Goal: Information Seeking & Learning: Learn about a topic

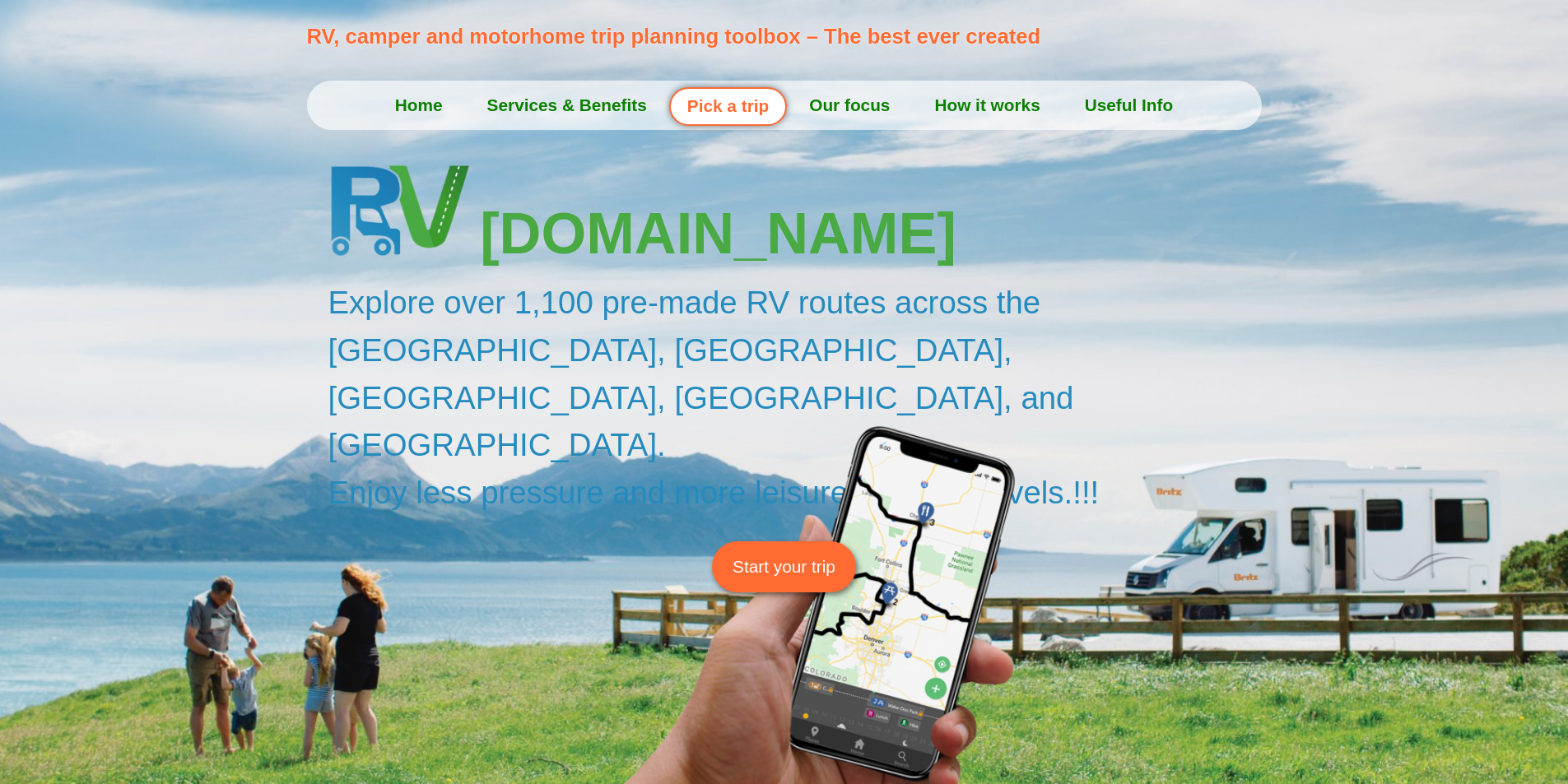
click at [789, 554] on span "Start your trip" at bounding box center [784, 567] width 103 height 26
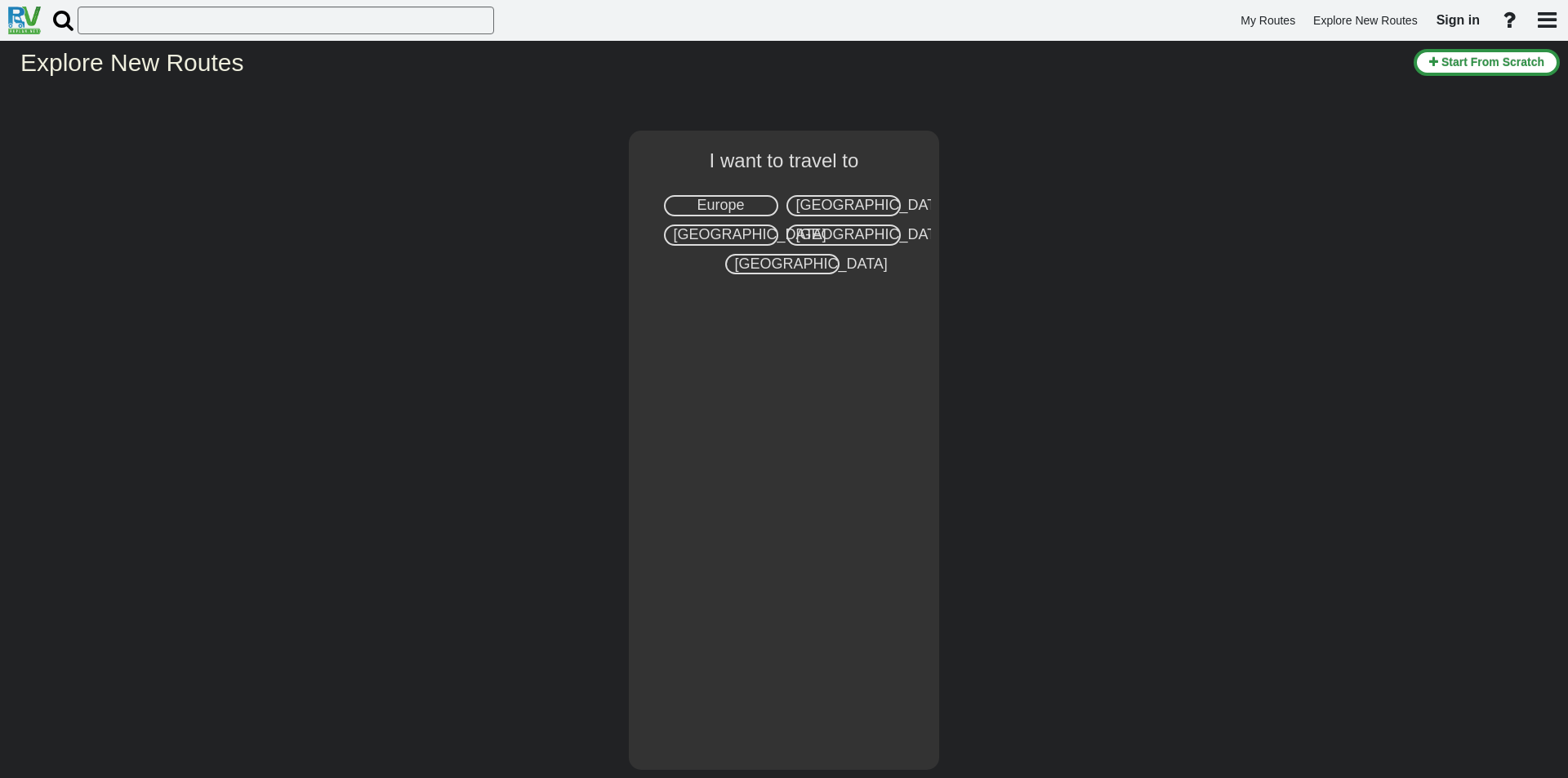
click at [845, 236] on span "Australia" at bounding box center [872, 235] width 153 height 17
select select "number:3"
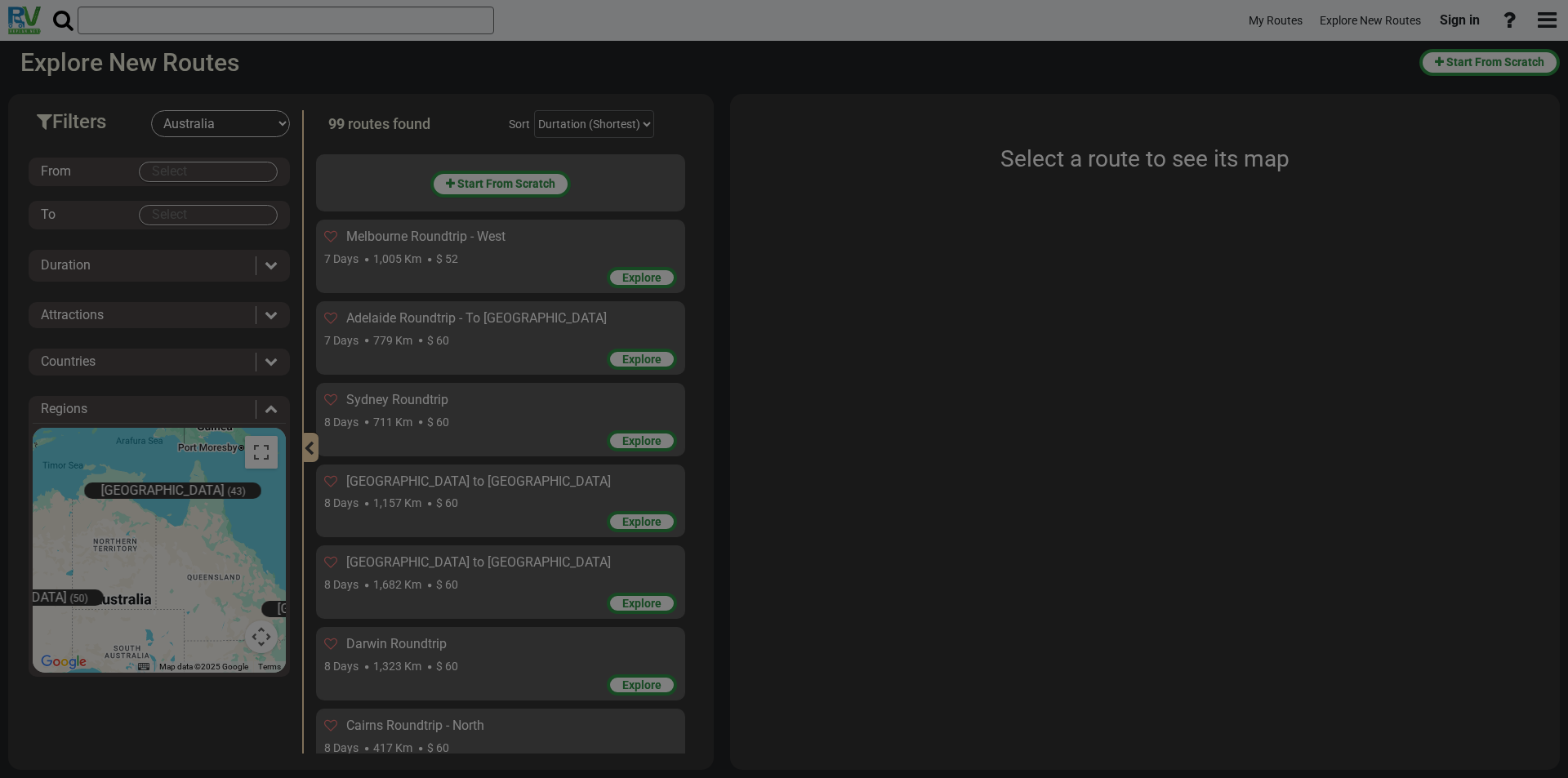
click at [0, 0] on div "× RV Route planner how it works" at bounding box center [0, 0] width 0 height 0
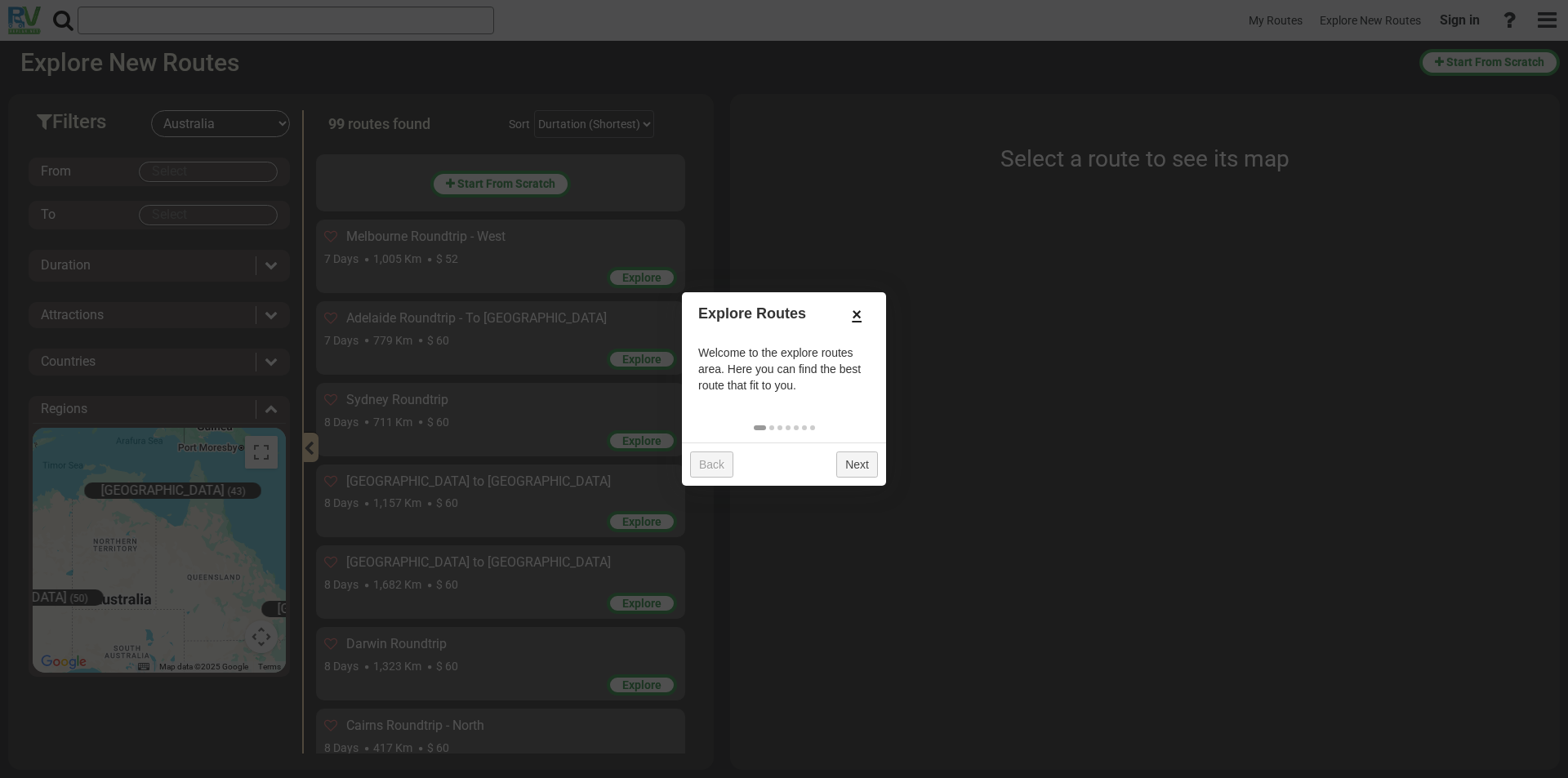
click at [861, 314] on link "×" at bounding box center [857, 314] width 26 height 28
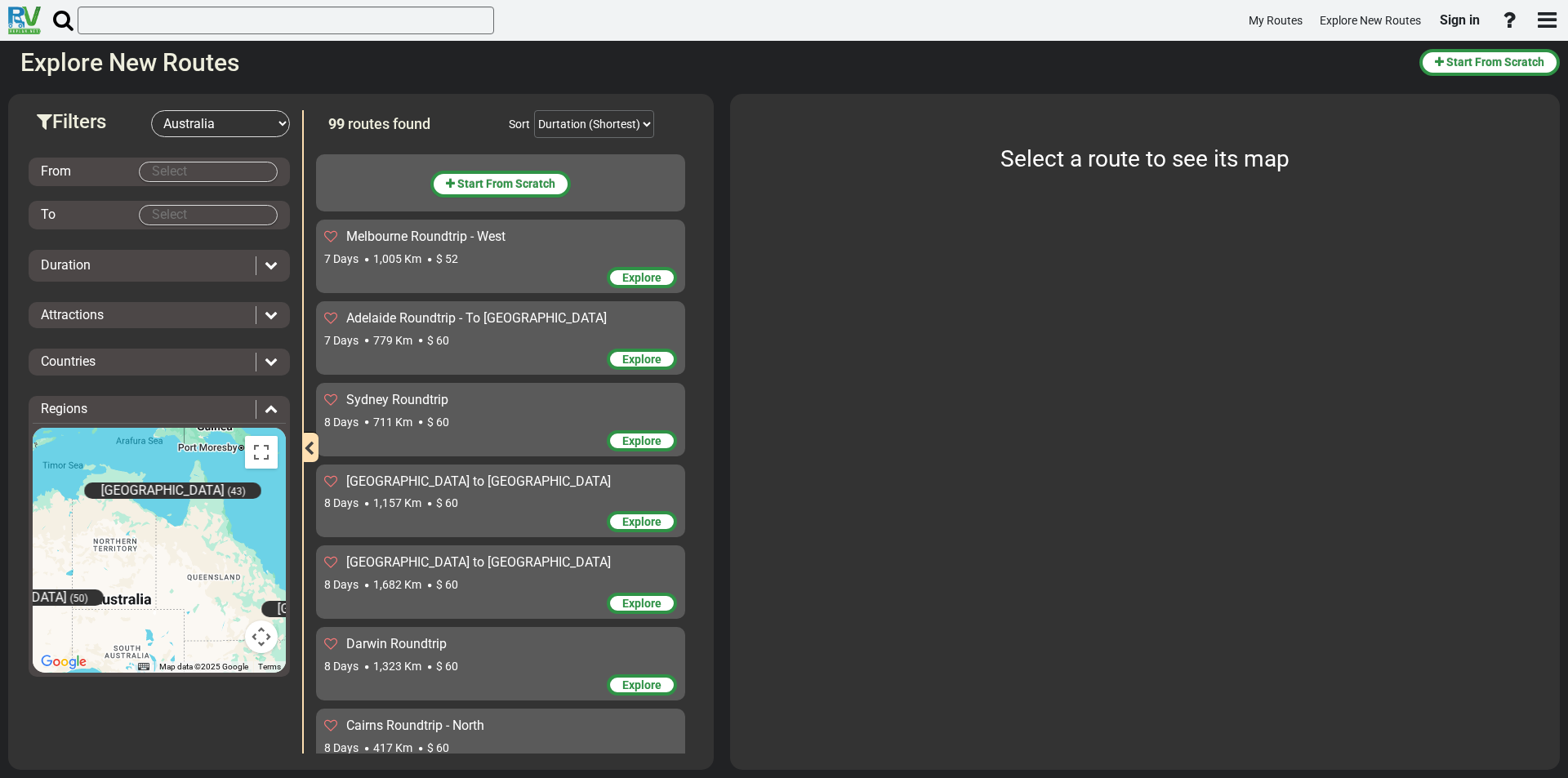
click at [208, 169] on body "My Routes Explore New Routes Sign in ×" at bounding box center [784, 389] width 1568 height 778
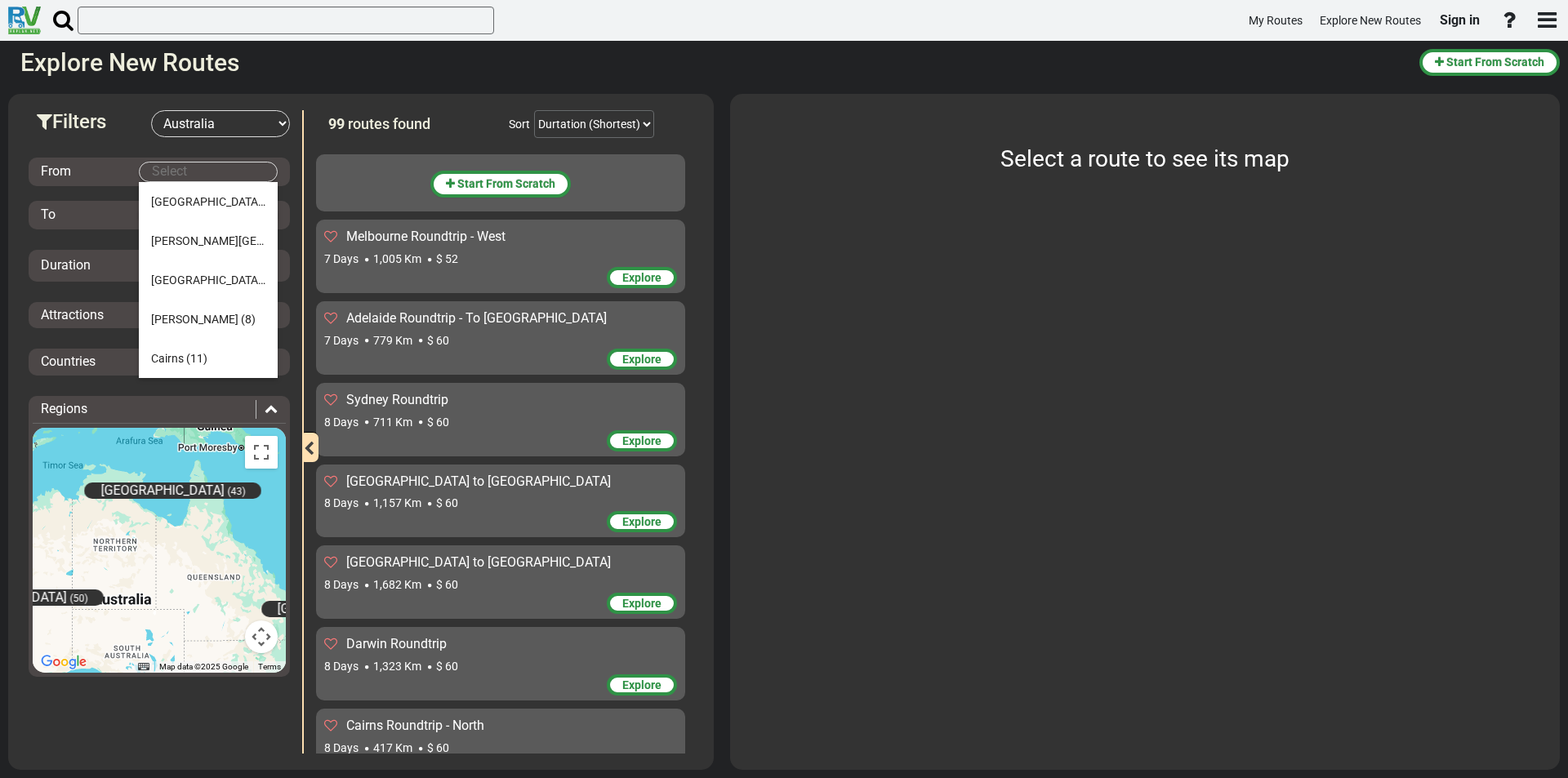
type input "ד"
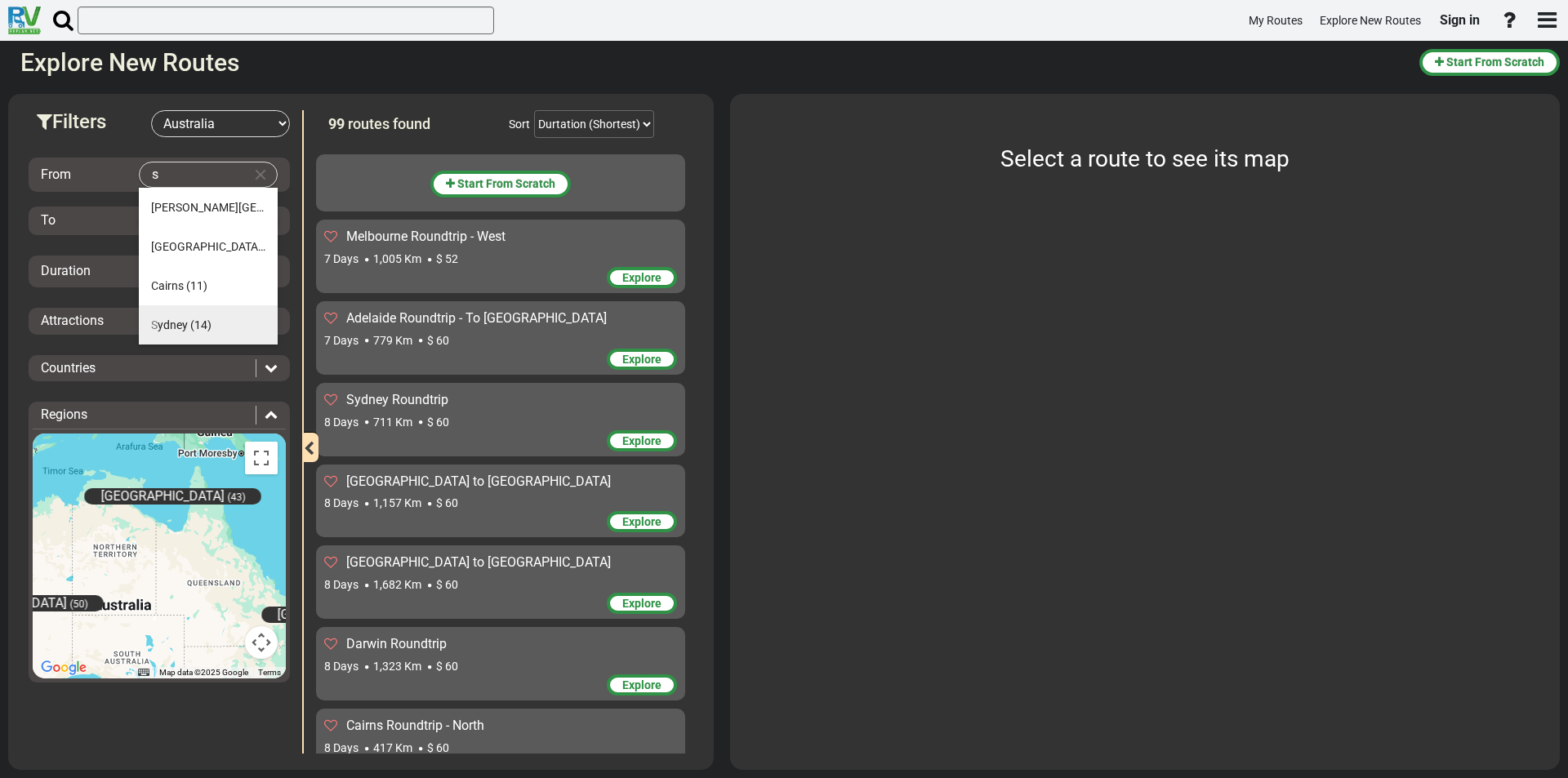
click at [192, 318] on span "(14)" at bounding box center [201, 325] width 22 height 13
type input "Sydney"
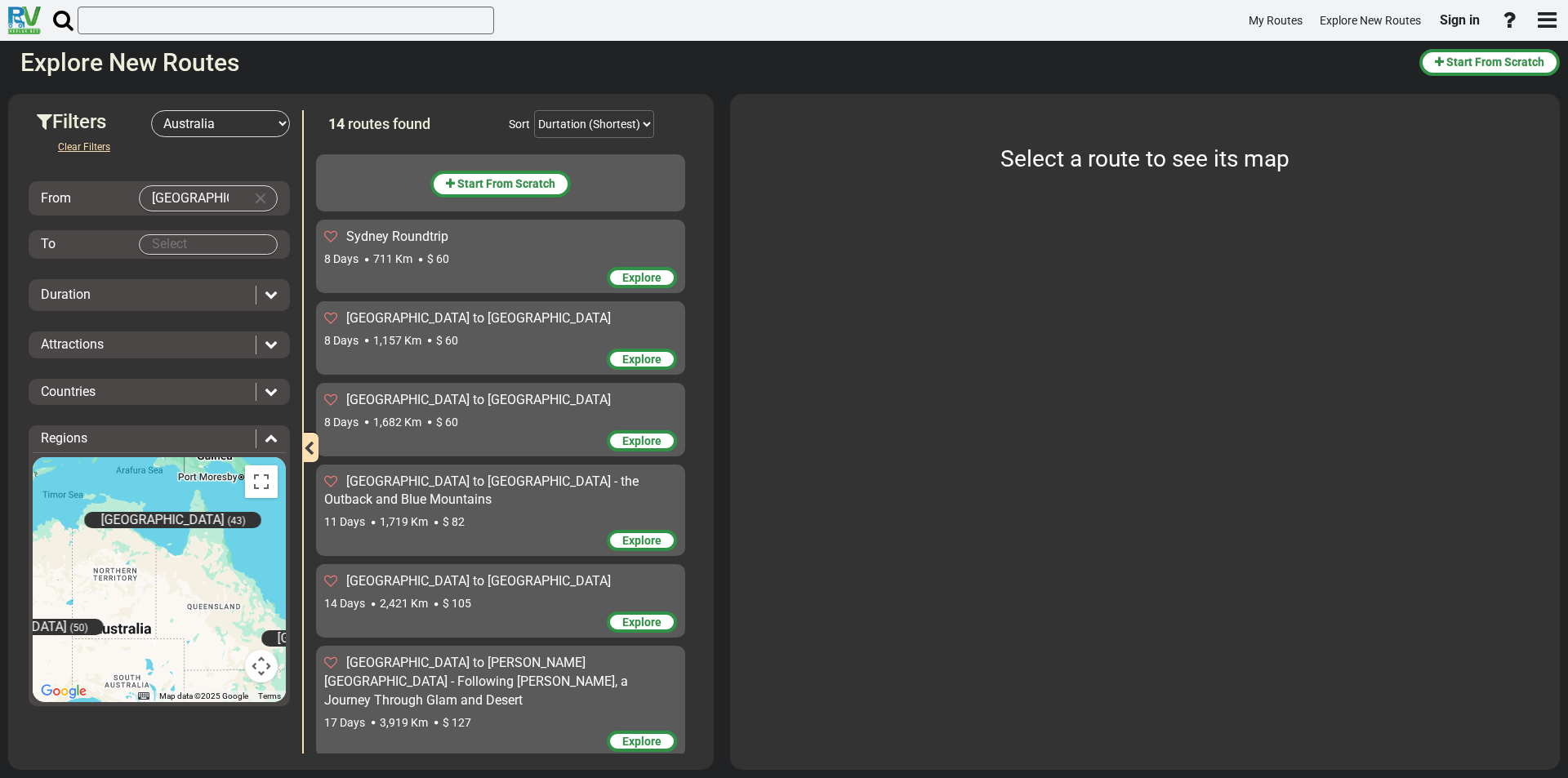
click at [204, 246] on body "My Routes Explore New Routes Sign in ×" at bounding box center [784, 389] width 1568 height 778
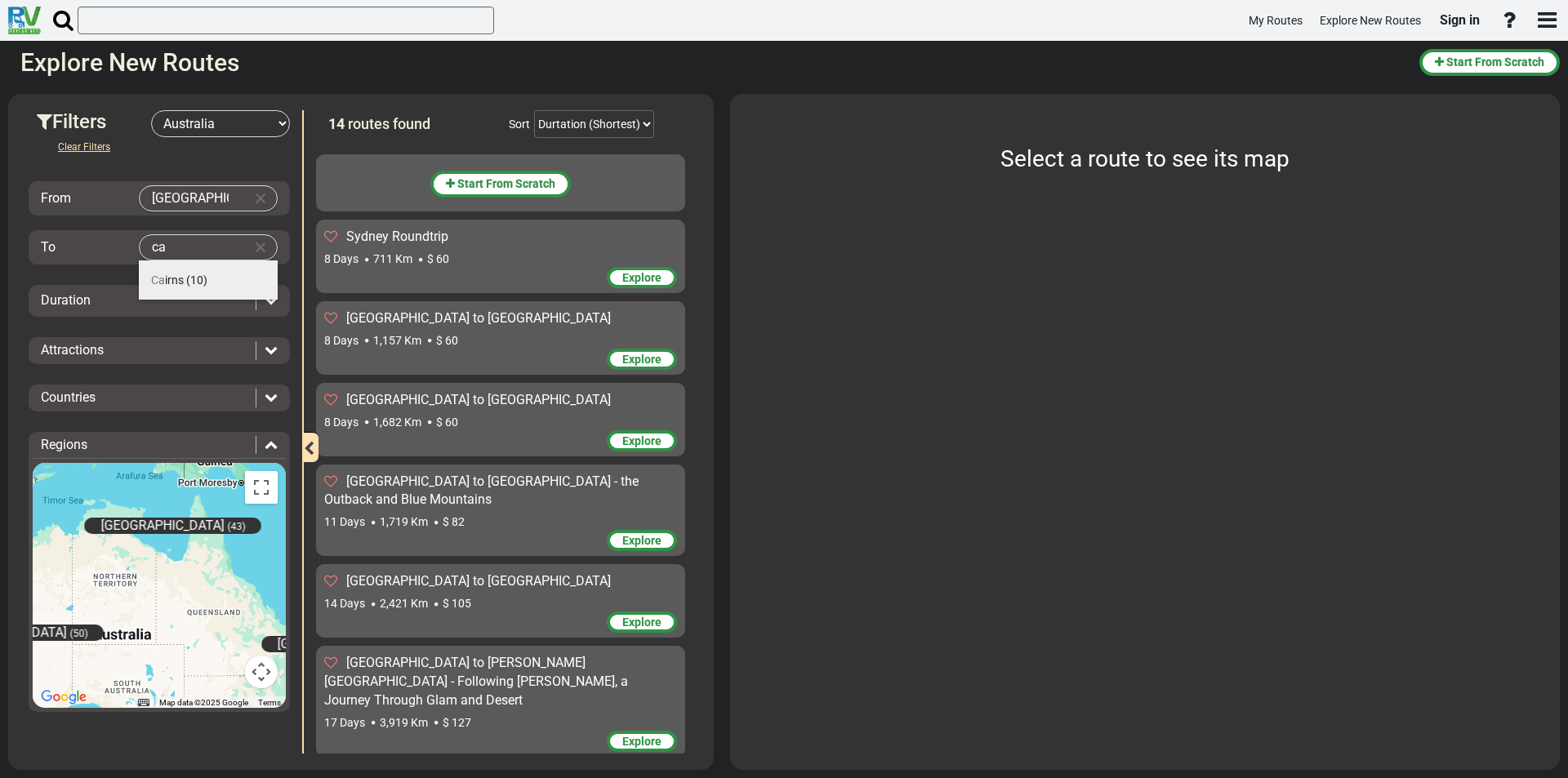
click at [184, 280] on md-autocomplete-parent-scope "Ca irns (10)" at bounding box center [179, 280] width 56 height 13
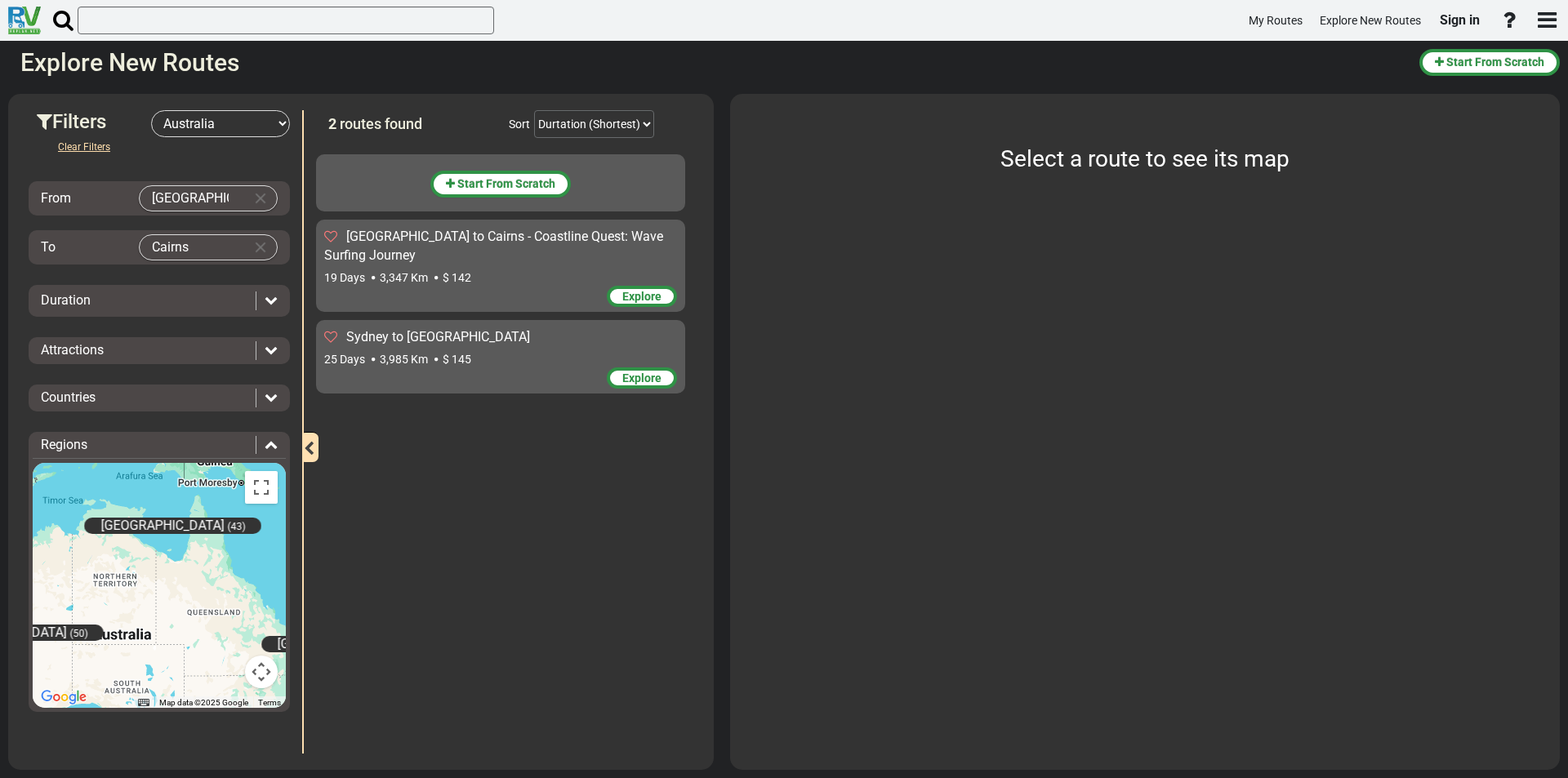
click at [652, 371] on span "Explore" at bounding box center [641, 378] width 39 height 13
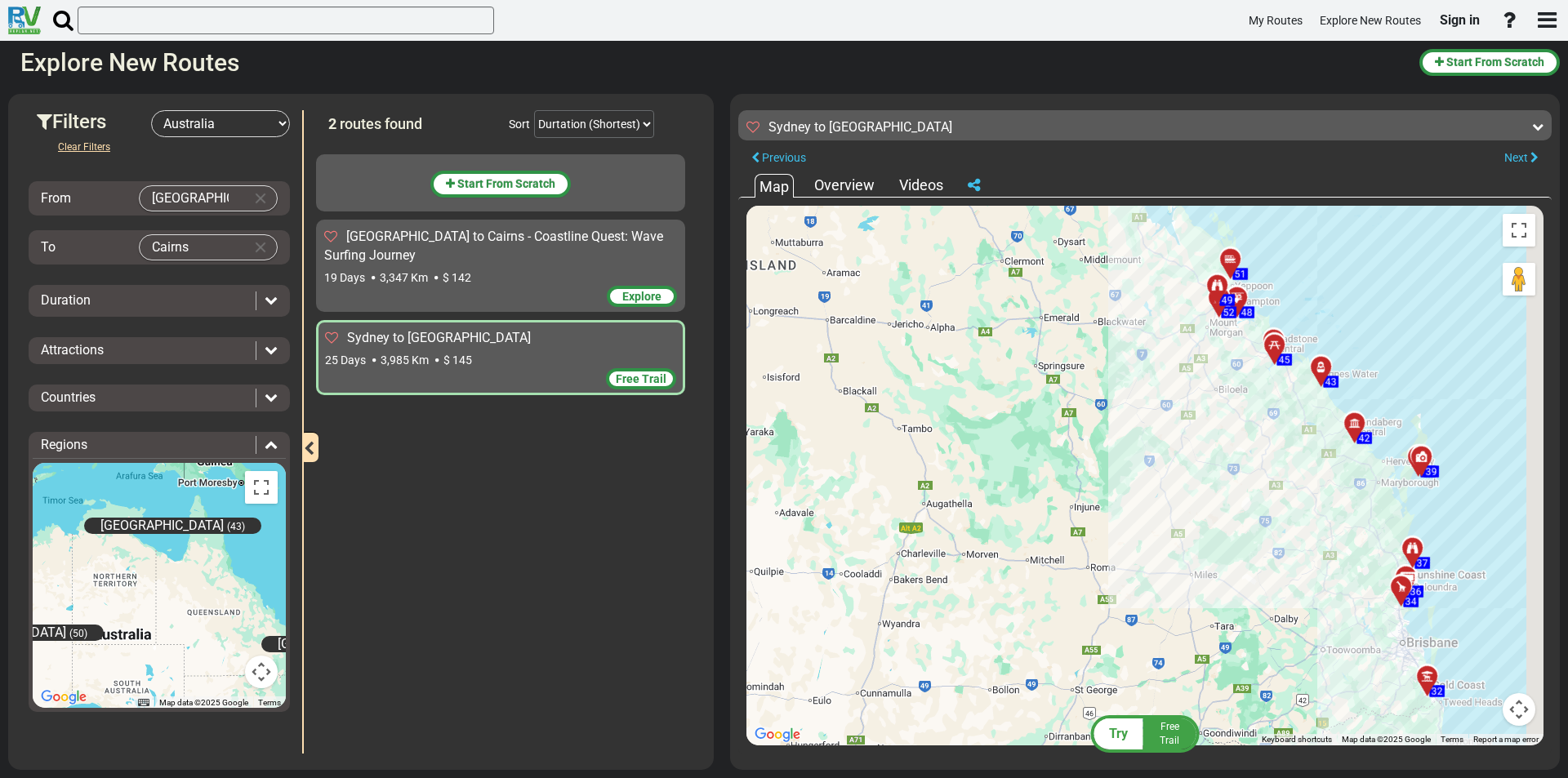
drag, startPoint x: 1135, startPoint y: 507, endPoint x: 978, endPoint y: 282, distance: 274.4
click at [978, 282] on div "To activate drag with keyboard, press Alt + Enter. Once in keyboard drag state,…" at bounding box center [1145, 475] width 797 height 540
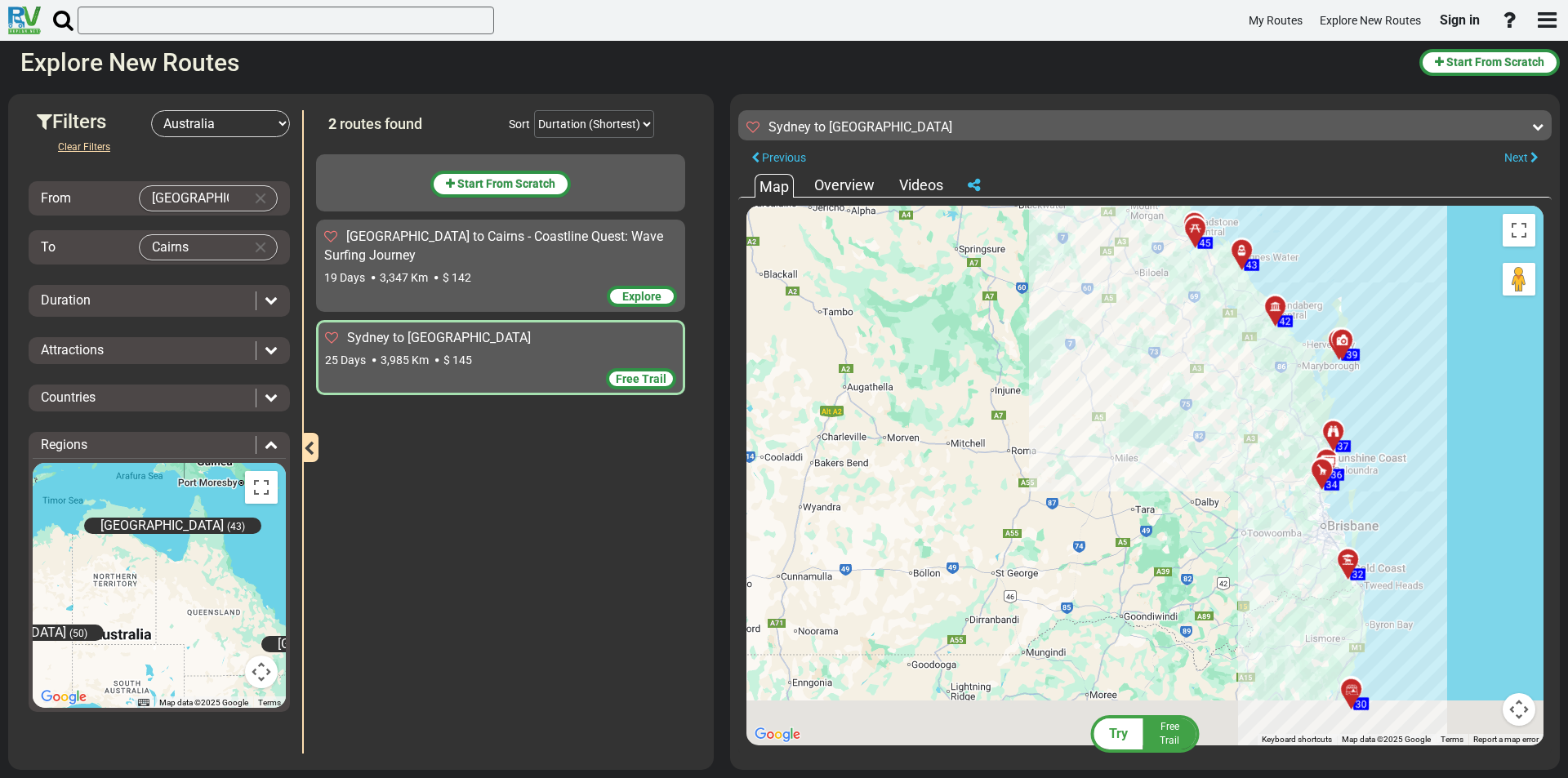
drag, startPoint x: 1205, startPoint y: 566, endPoint x: 1108, endPoint y: 436, distance: 162.2
click at [1108, 436] on div "To activate drag with keyboard, press Alt + Enter. Once in keyboard drag state,…" at bounding box center [1145, 475] width 797 height 540
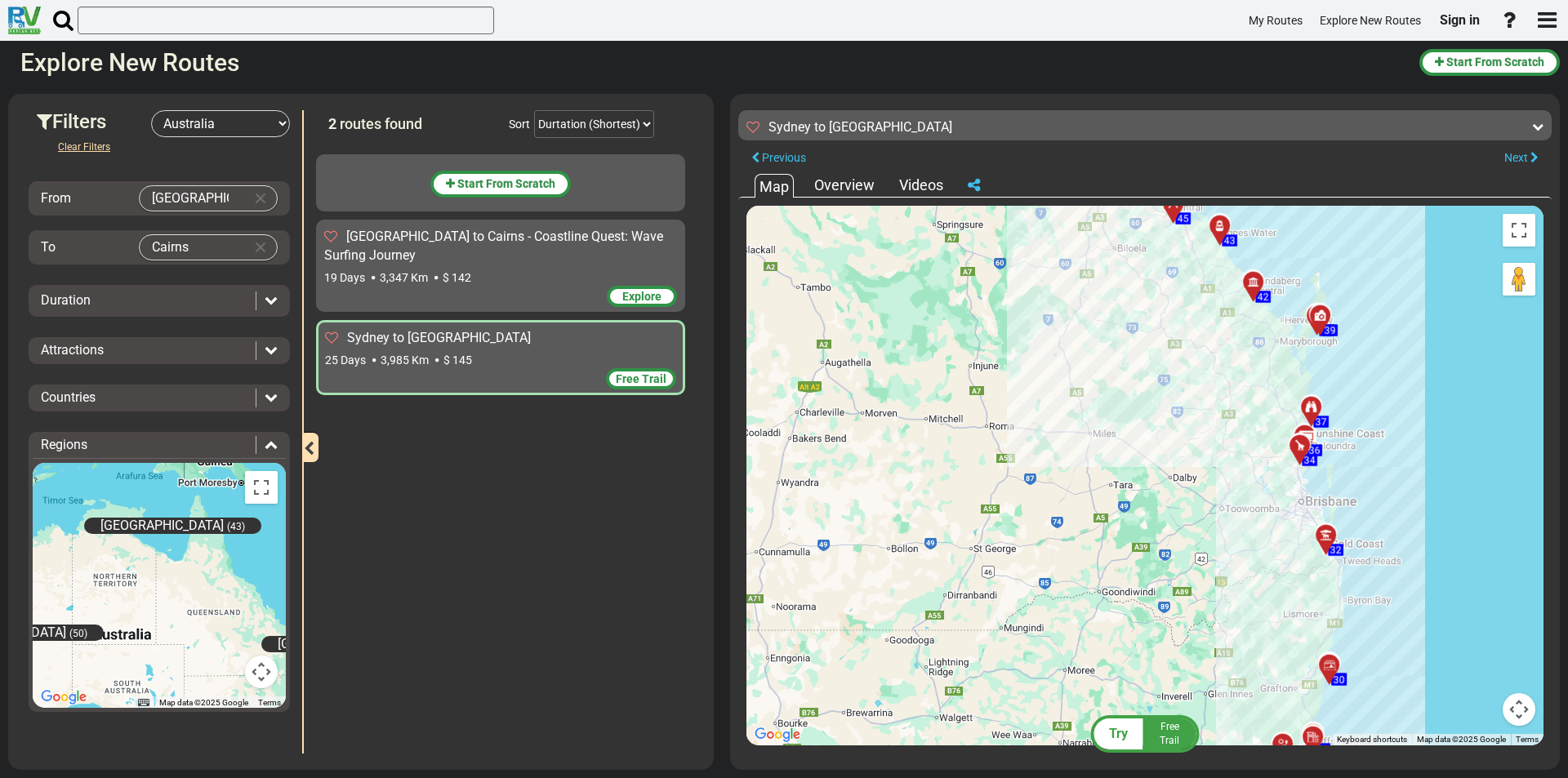
click at [1302, 448] on div at bounding box center [1305, 452] width 27 height 26
click at [858, 184] on div "Overview" at bounding box center [844, 185] width 69 height 21
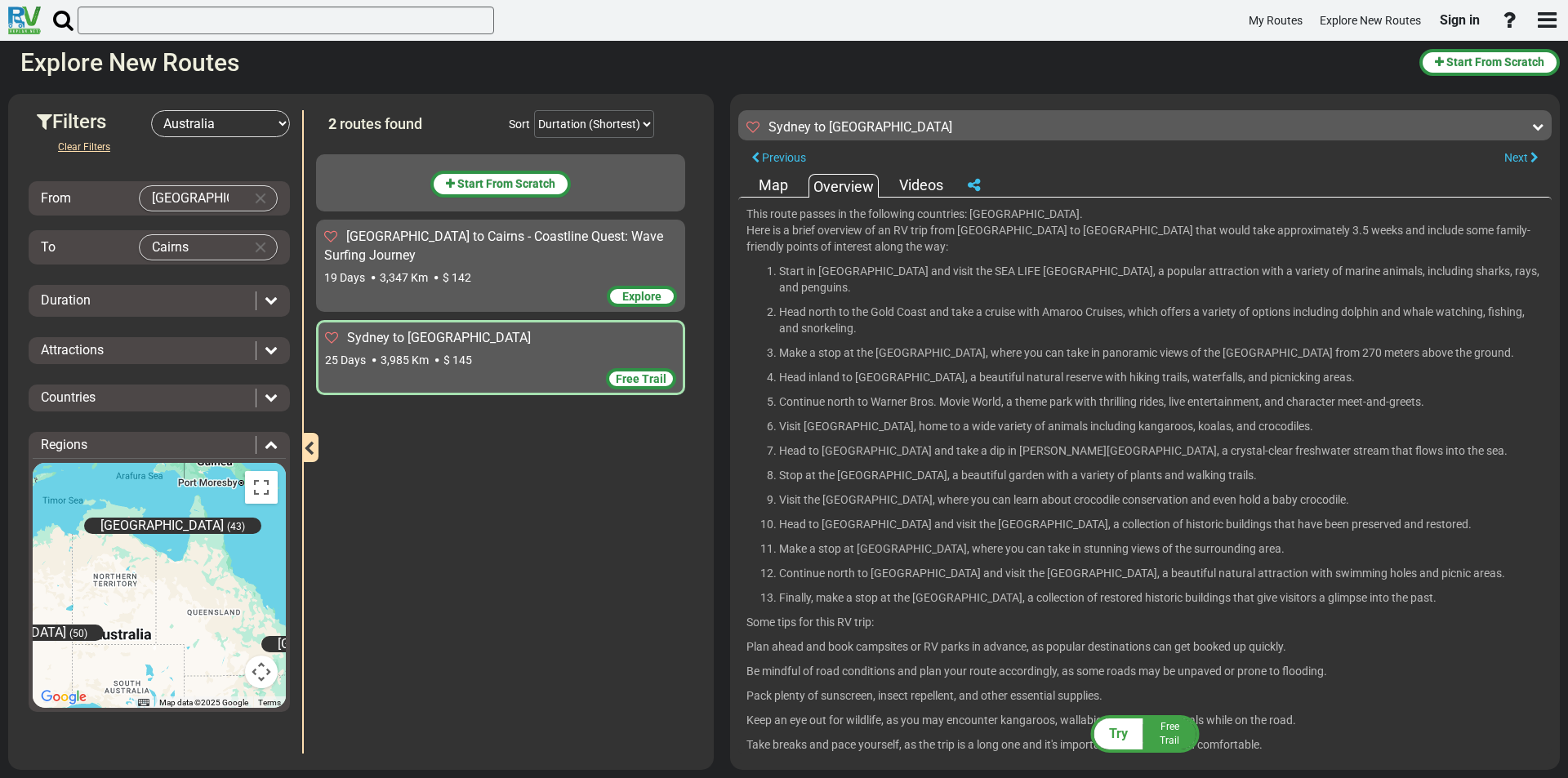
click at [761, 186] on div "Map" at bounding box center [772, 185] width 37 height 21
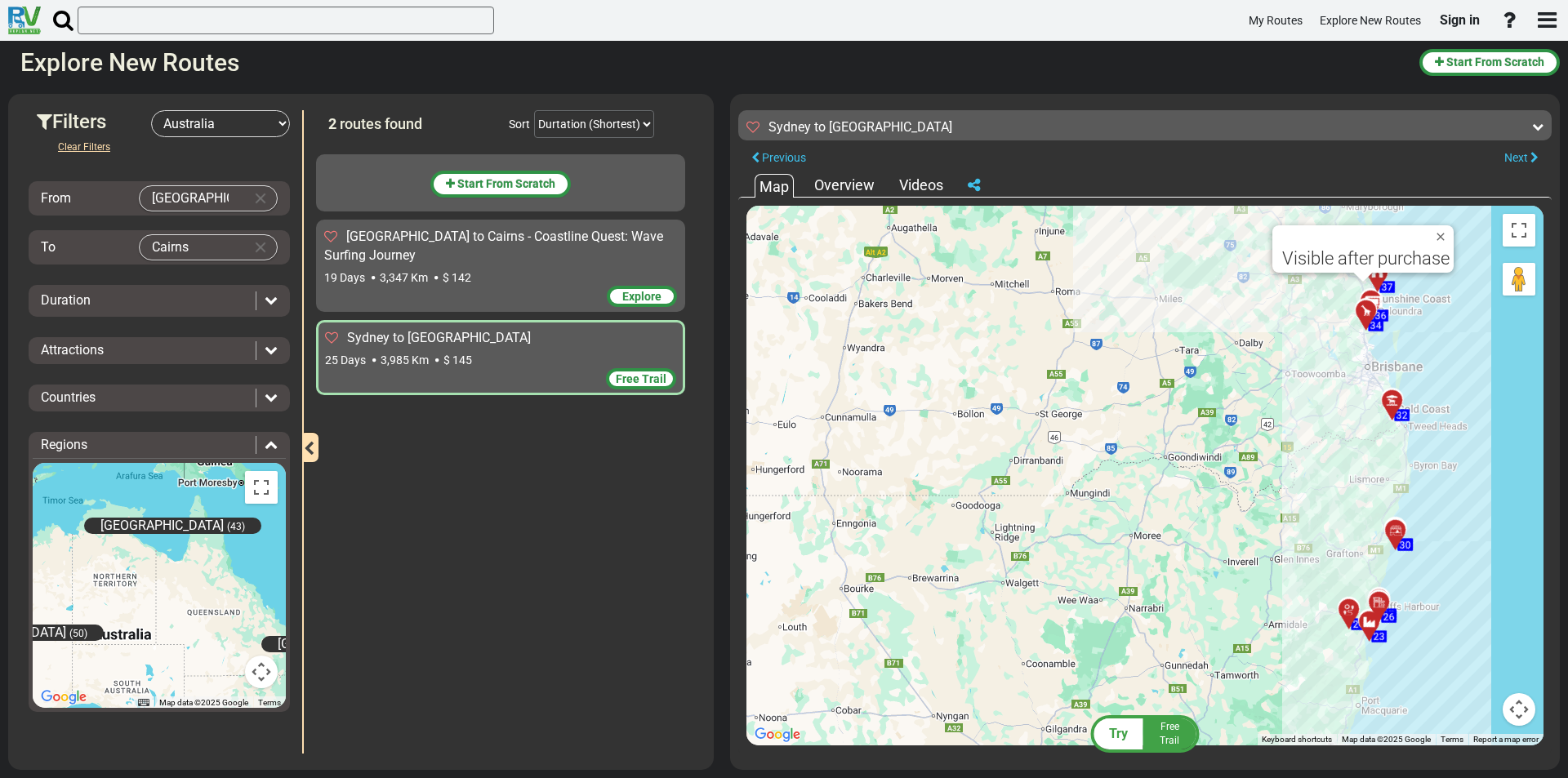
drag, startPoint x: 1090, startPoint y: 527, endPoint x: 639, endPoint y: 455, distance: 456.7
click at [639, 455] on div "Filters -- Select Destination -- Europe United States Canada Australia New Zeal…" at bounding box center [784, 432] width 1568 height 692
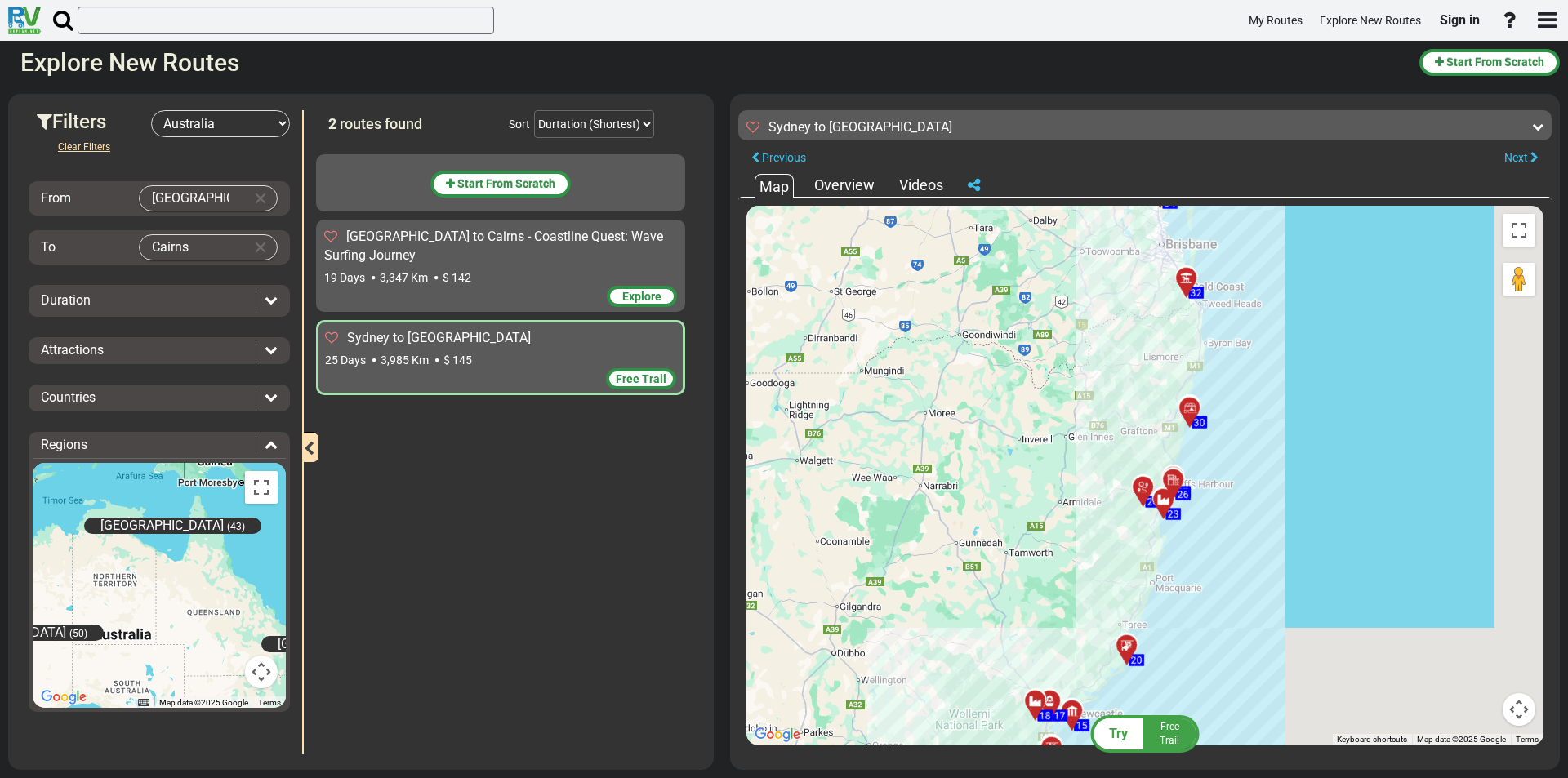
drag, startPoint x: 970, startPoint y: 520, endPoint x: 753, endPoint y: 392, distance: 251.9
click at [753, 392] on div "To activate drag with keyboard, press Alt + Enter. Once in keyboard drag state,…" at bounding box center [1145, 475] width 797 height 540
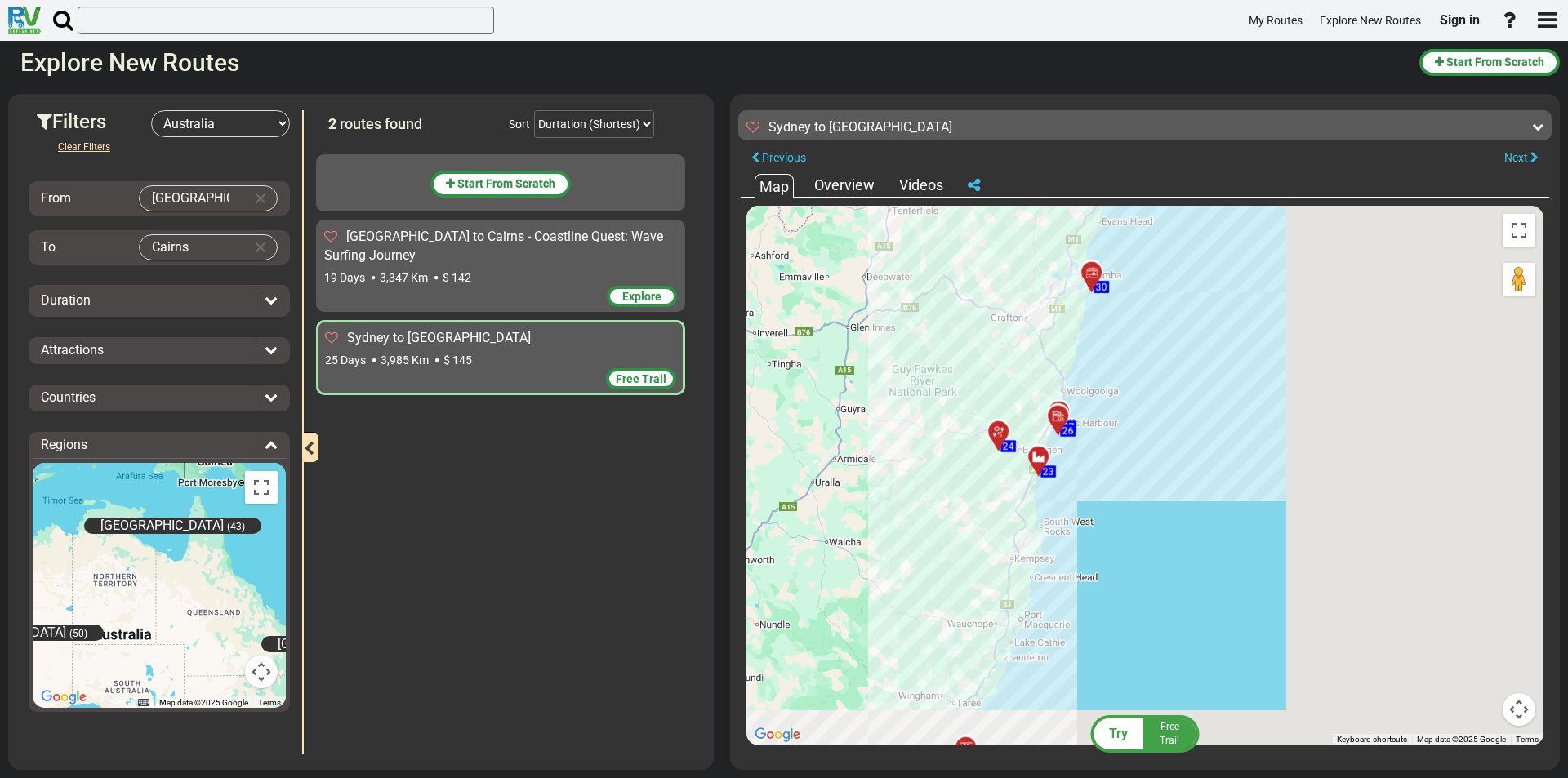
drag, startPoint x: 1107, startPoint y: 447, endPoint x: 786, endPoint y: 341, distance: 338.0
click at [786, 341] on div "To activate drag with keyboard, press Alt + Enter. Once in keyboard drag state,…" at bounding box center [1145, 475] width 797 height 540
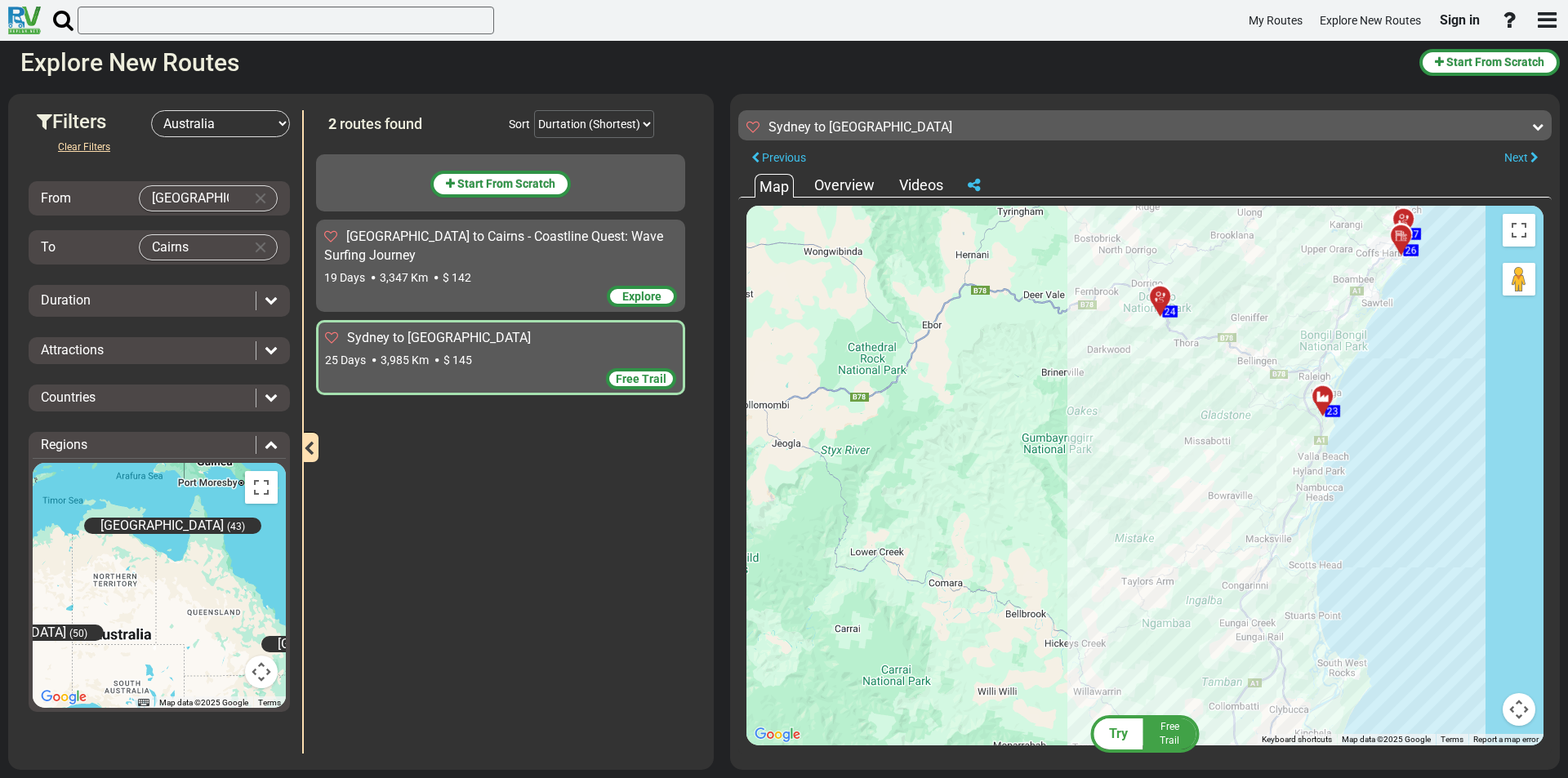
drag, startPoint x: 1051, startPoint y: 465, endPoint x: 1010, endPoint y: 281, distance: 188.5
click at [1010, 281] on div "To activate drag with keyboard, press Alt + Enter. Once in keyboard drag state,…" at bounding box center [1145, 475] width 797 height 540
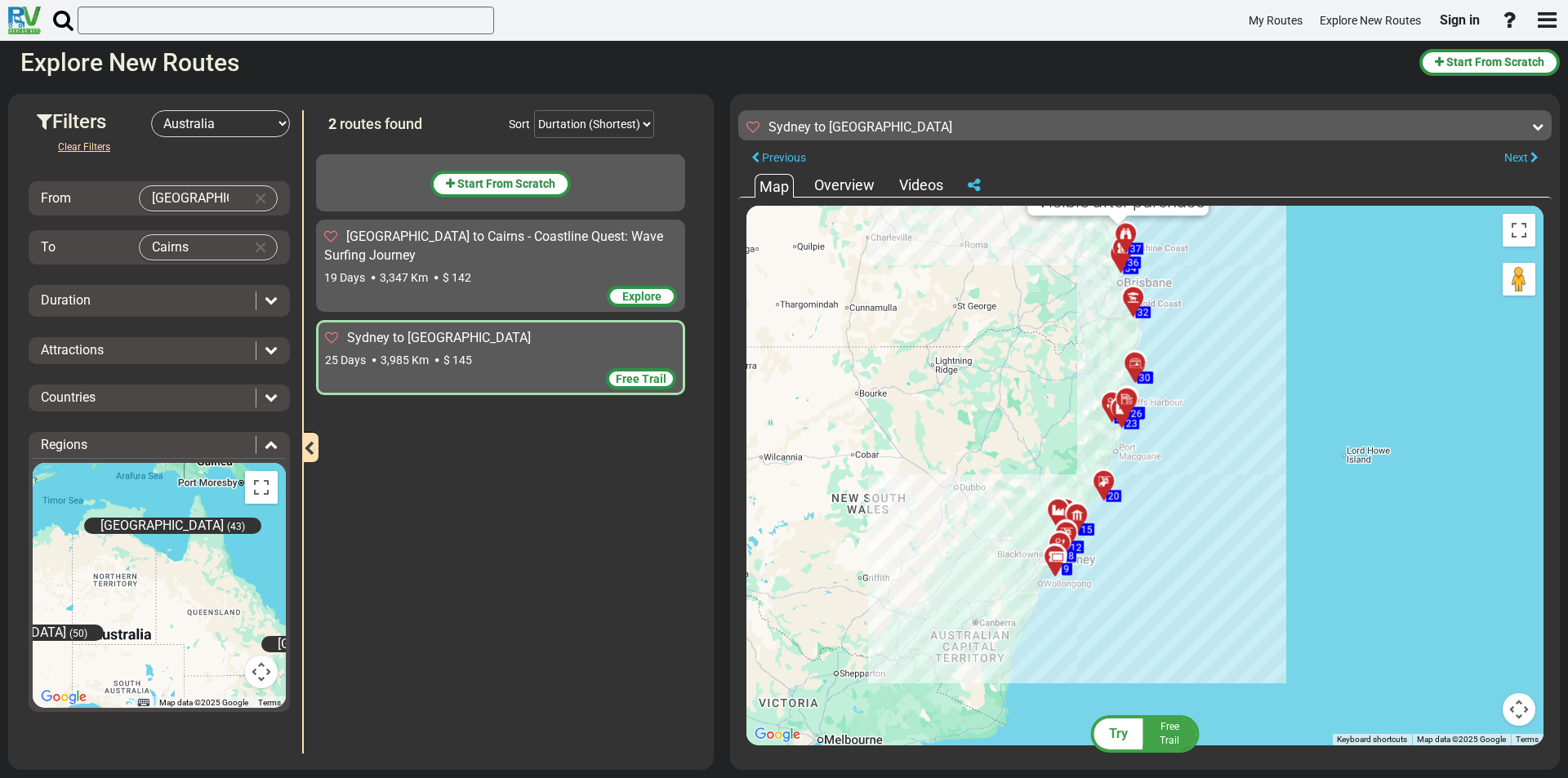
click at [212, 260] on md-autocomplete-wrap "Cairns" at bounding box center [208, 247] width 139 height 26
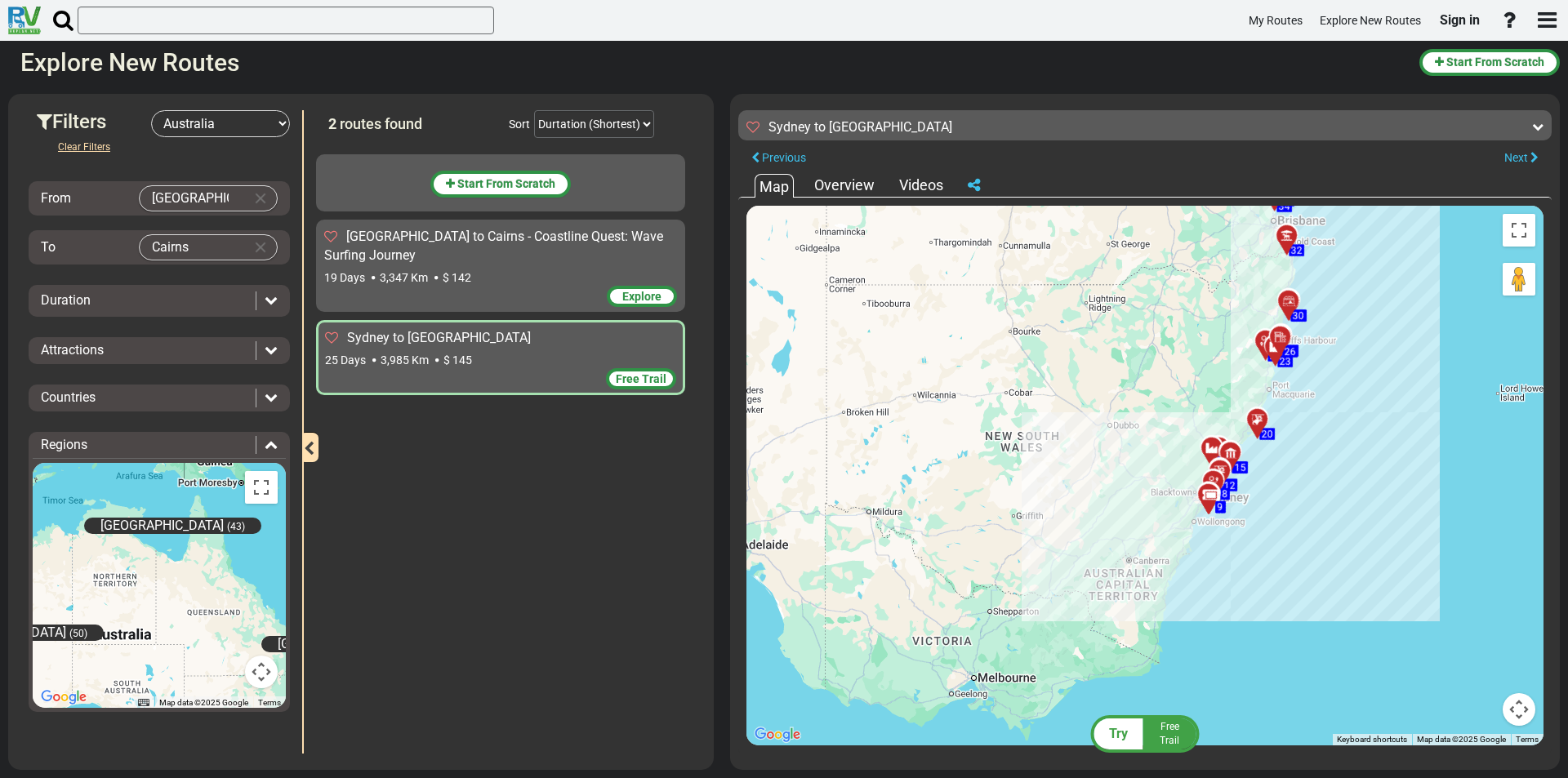
drag, startPoint x: 836, startPoint y: 490, endPoint x: 992, endPoint y: 428, distance: 167.9
click at [992, 428] on div "To activate drag with keyboard, press Alt + Enter. Once in keyboard drag state,…" at bounding box center [1145, 475] width 797 height 540
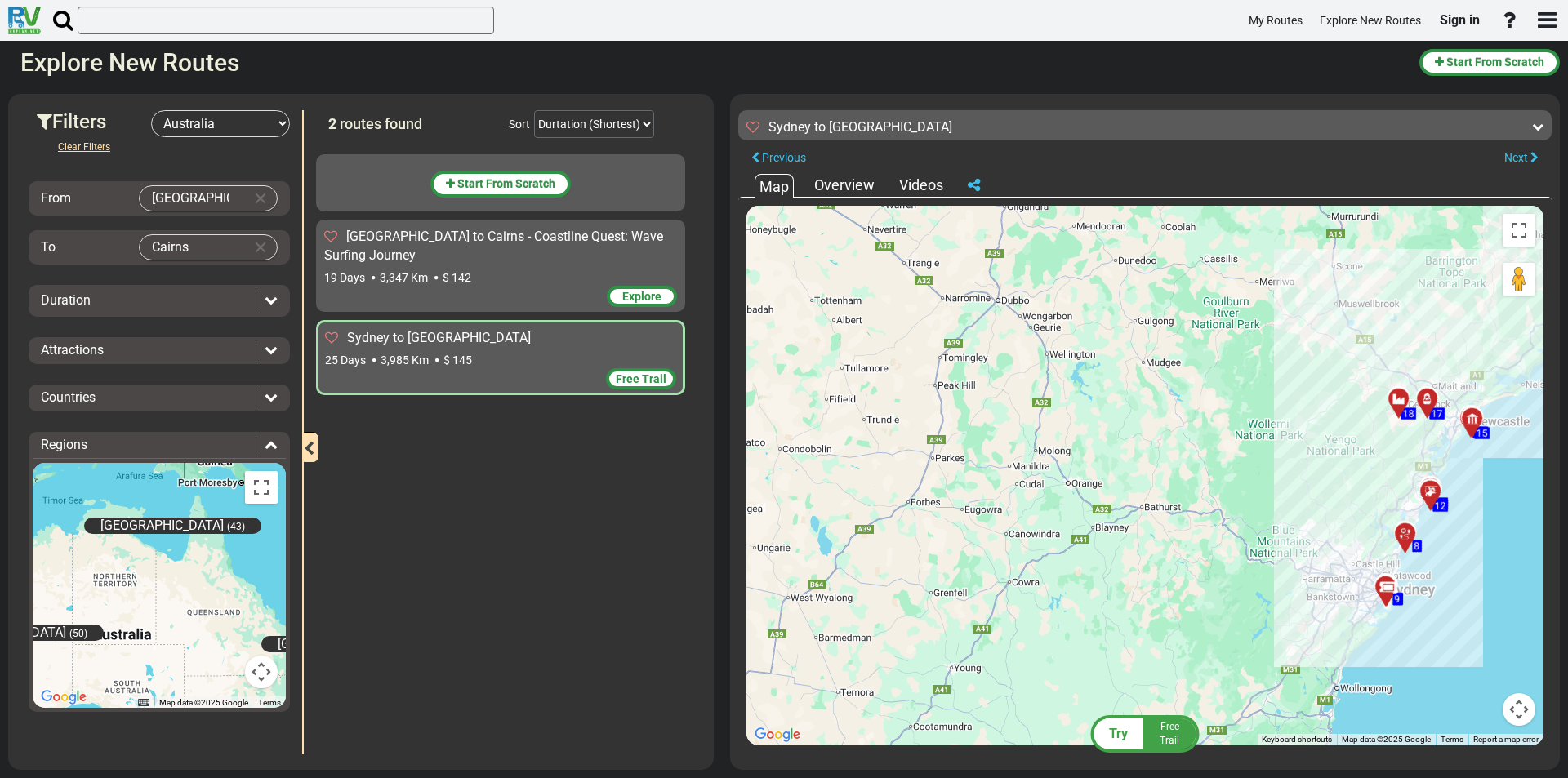
drag, startPoint x: 1206, startPoint y: 532, endPoint x: 1118, endPoint y: 446, distance: 123.0
click at [1118, 446] on div "To activate drag with keyboard, press Alt + Enter. Once in keyboard drag state,…" at bounding box center [1145, 475] width 797 height 540
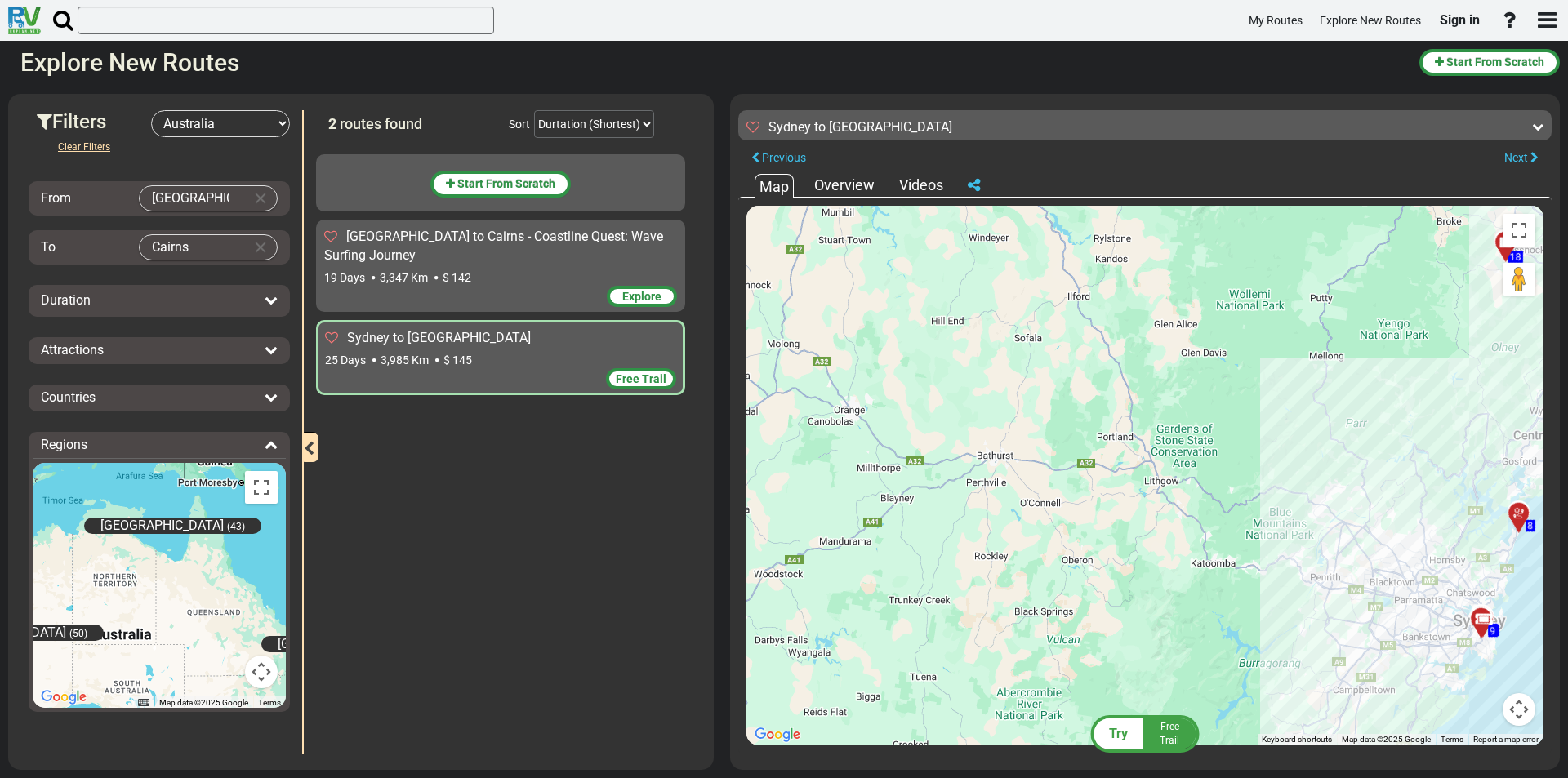
drag, startPoint x: 1231, startPoint y: 504, endPoint x: 1054, endPoint y: 394, distance: 208.4
click at [1054, 394] on div "To activate drag with keyboard, press Alt + Enter. Once in keyboard drag state,…" at bounding box center [1145, 475] width 797 height 540
click at [194, 255] on input "Cairns" at bounding box center [192, 247] width 104 height 25
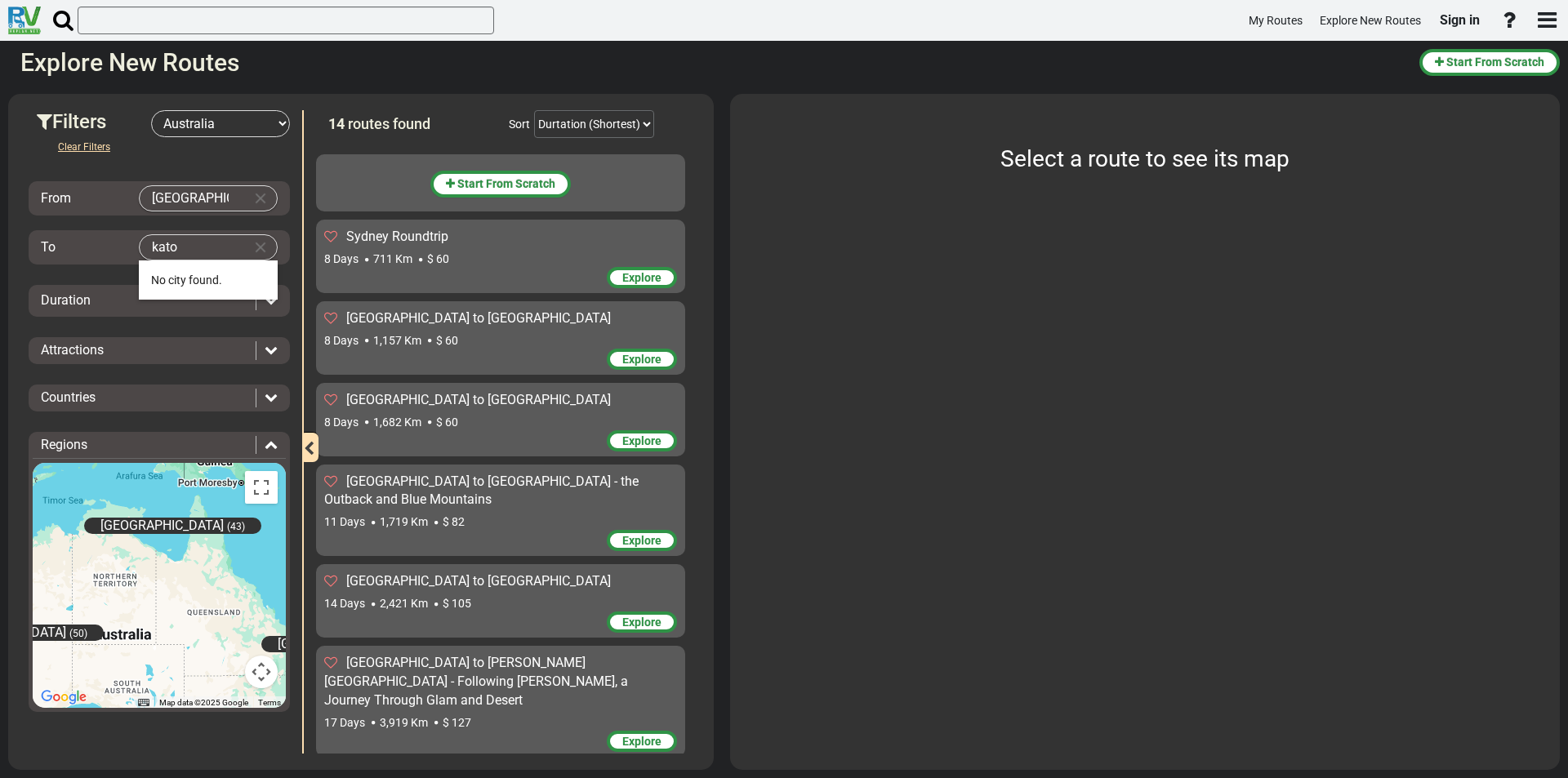
type input "kato"
click at [636, 731] on div "Explore" at bounding box center [642, 742] width 70 height 21
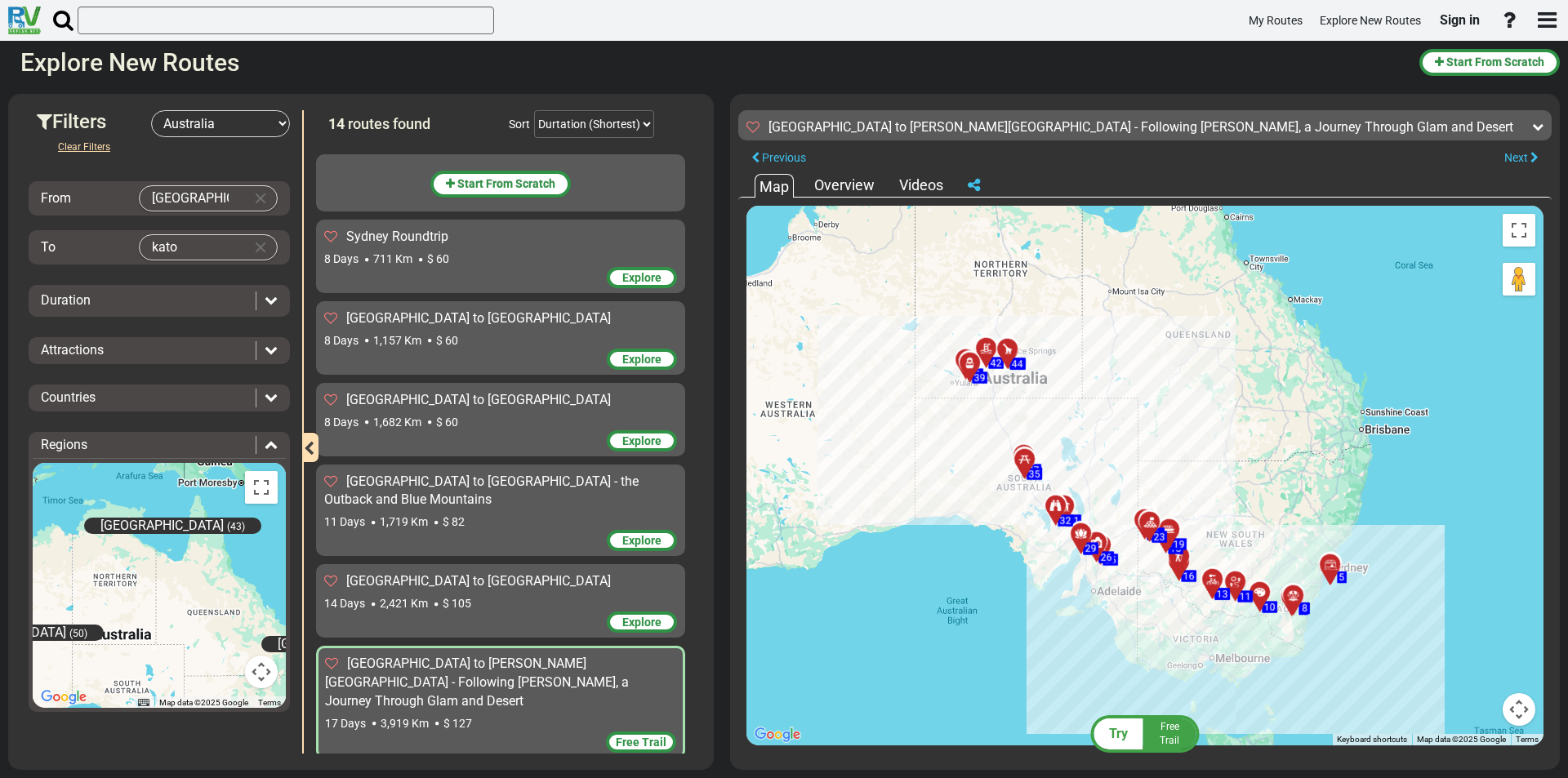
scroll to position [82, 0]
